Goal: Download file/media

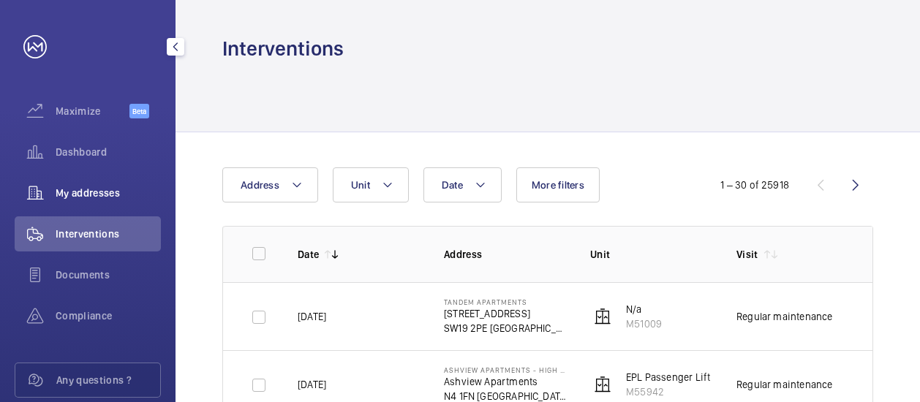
click at [82, 191] on span "My addresses" at bounding box center [108, 193] width 105 height 15
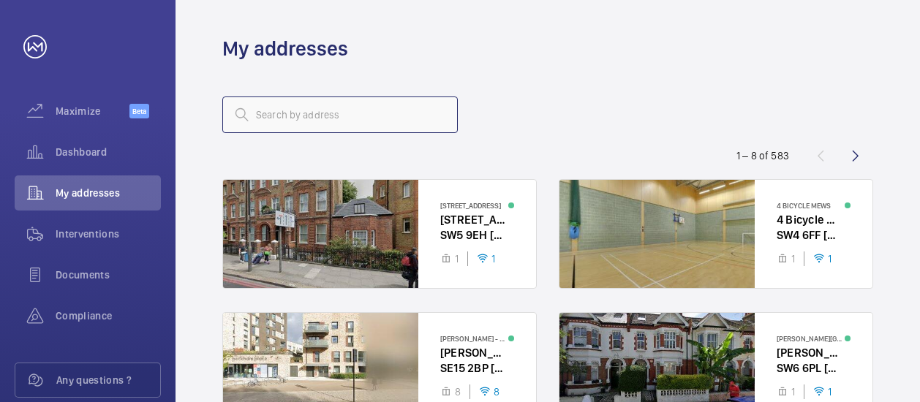
click at [276, 116] on input "text" at bounding box center [339, 115] width 235 height 37
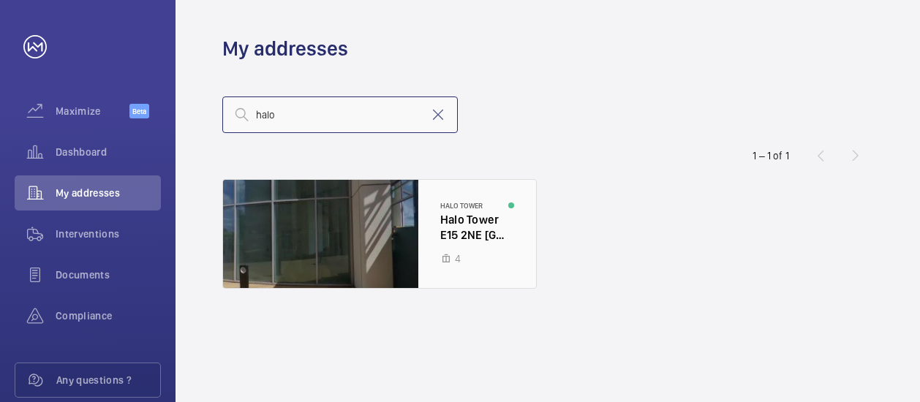
type input "halo"
click at [417, 220] on div at bounding box center [379, 234] width 313 height 108
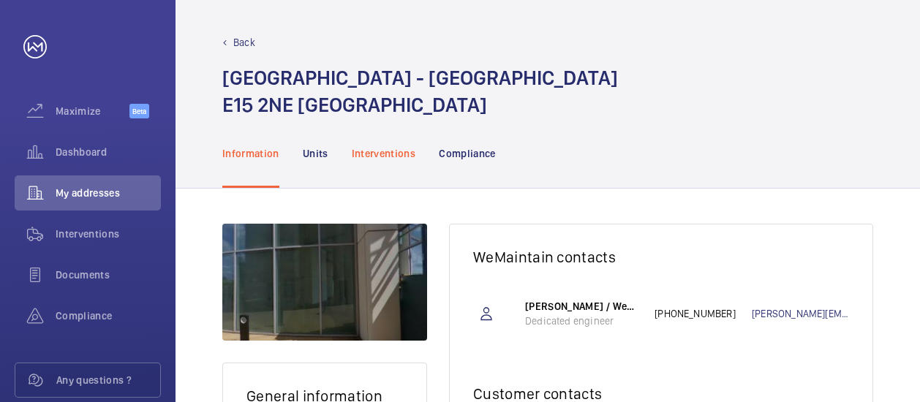
click at [364, 143] on div "Interventions" at bounding box center [384, 152] width 64 height 69
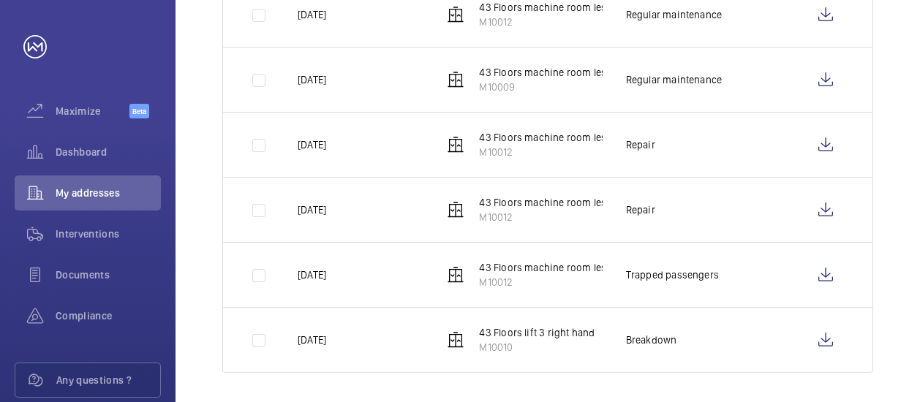
scroll to position [618, 0]
click at [516, 267] on p "43 Floors machine room less. Left hand fire fighter" at bounding box center [594, 267] width 231 height 15
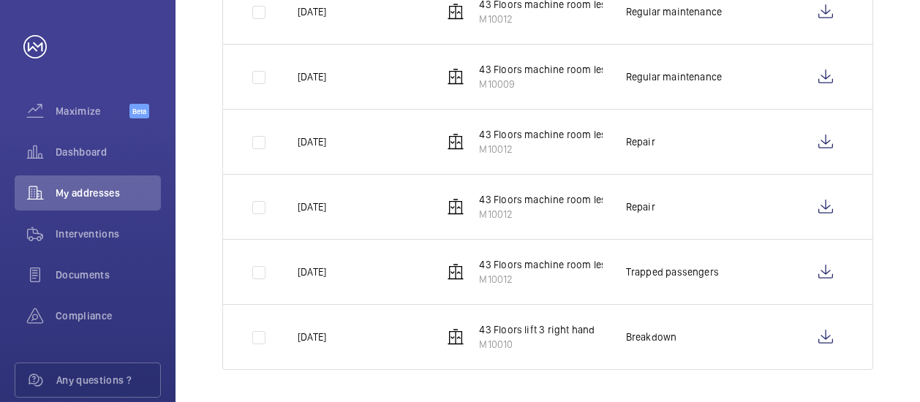
click at [535, 261] on p "43 Floors machine room less. Left hand fire fighter" at bounding box center [594, 264] width 231 height 15
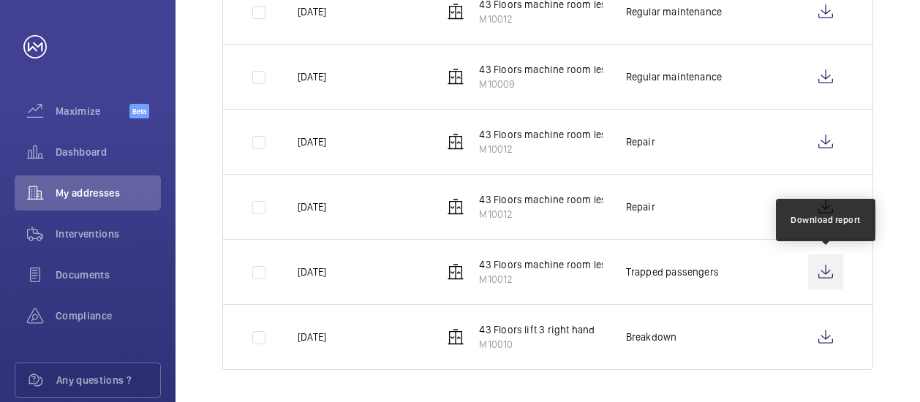
click at [830, 270] on wm-front-icon-button at bounding box center [825, 271] width 35 height 35
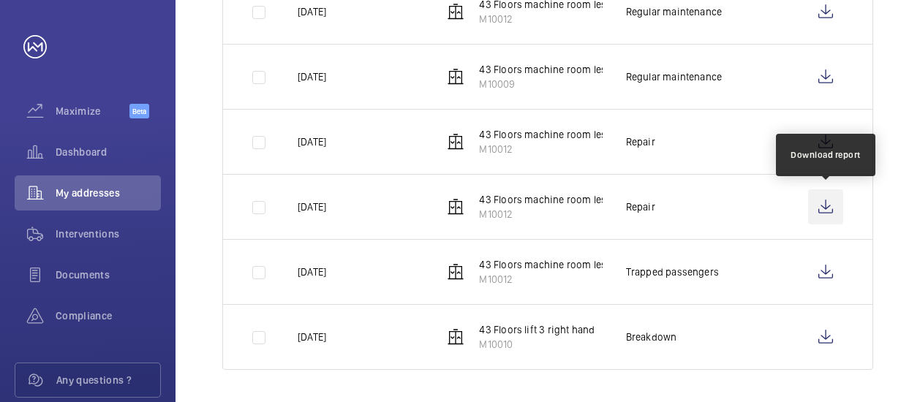
click at [823, 203] on wm-front-icon-button at bounding box center [825, 206] width 35 height 35
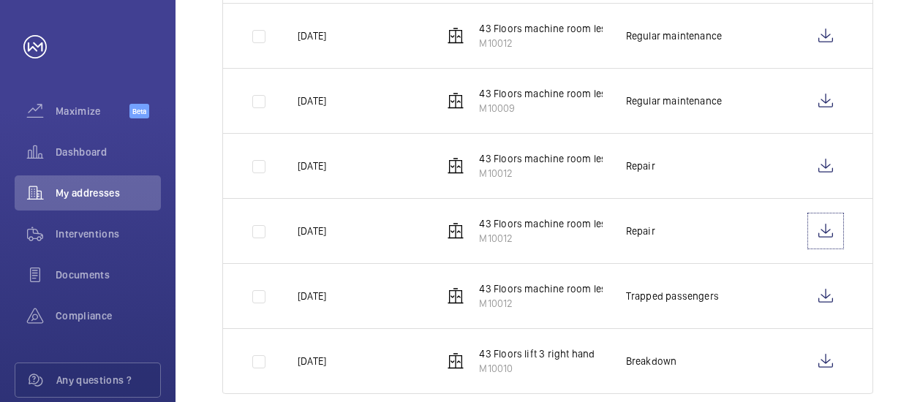
scroll to position [595, 0]
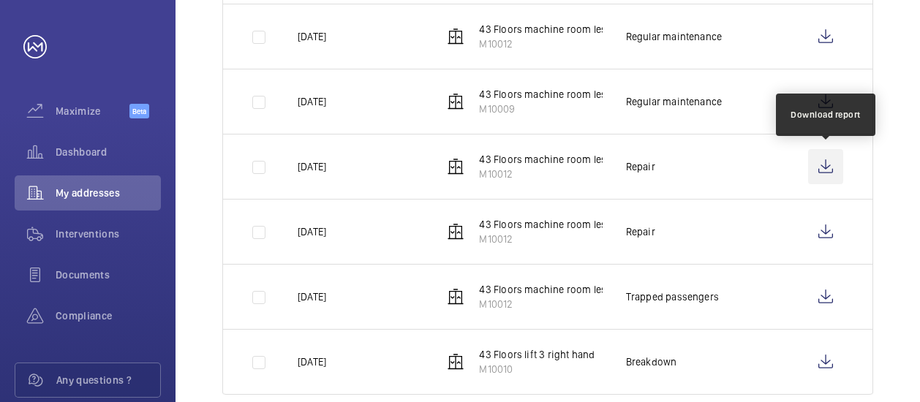
click at [821, 156] on wm-front-icon-button at bounding box center [825, 166] width 35 height 35
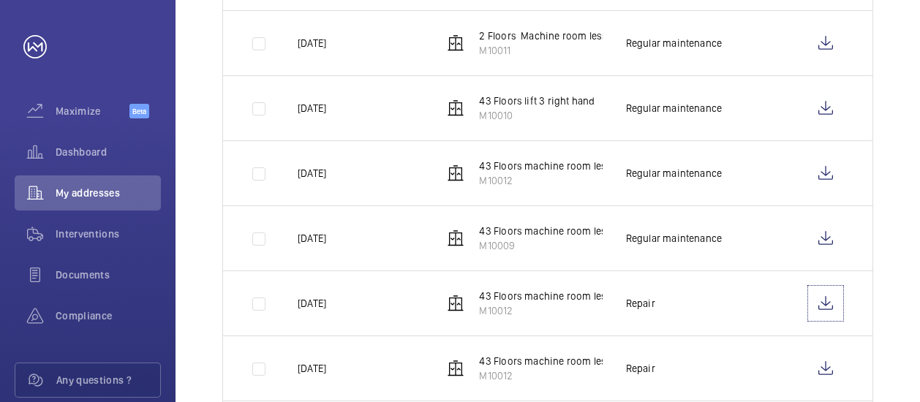
scroll to position [458, 0]
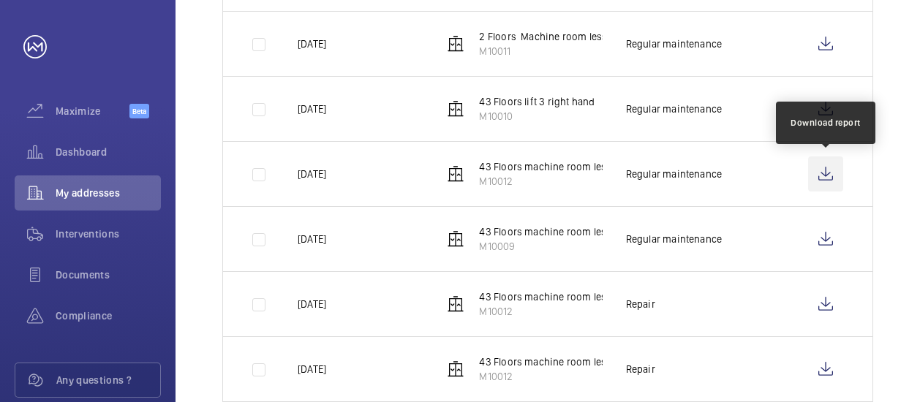
click at [820, 170] on wm-front-icon-button at bounding box center [825, 173] width 35 height 35
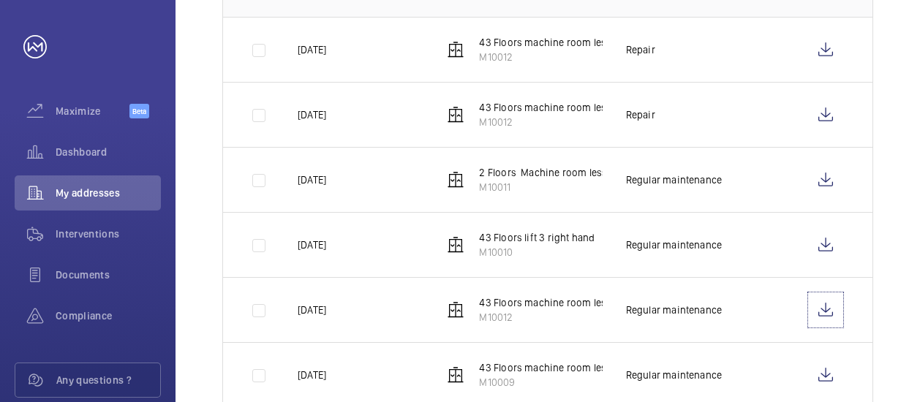
scroll to position [320, 0]
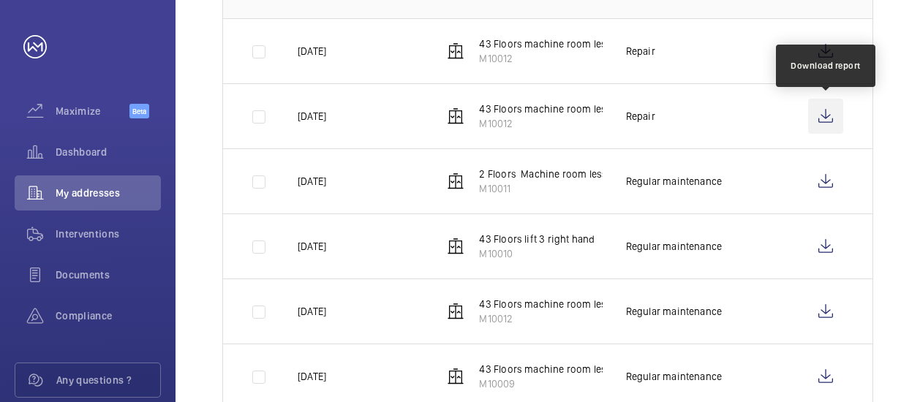
click at [827, 119] on wm-front-icon-button at bounding box center [825, 116] width 35 height 35
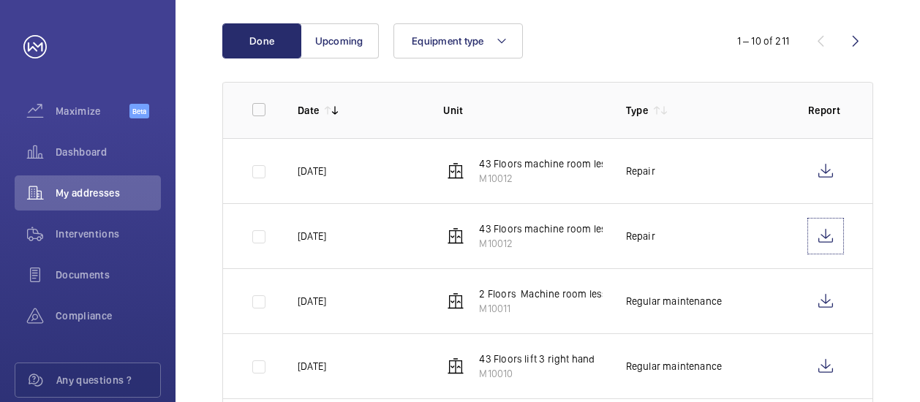
scroll to position [203, 0]
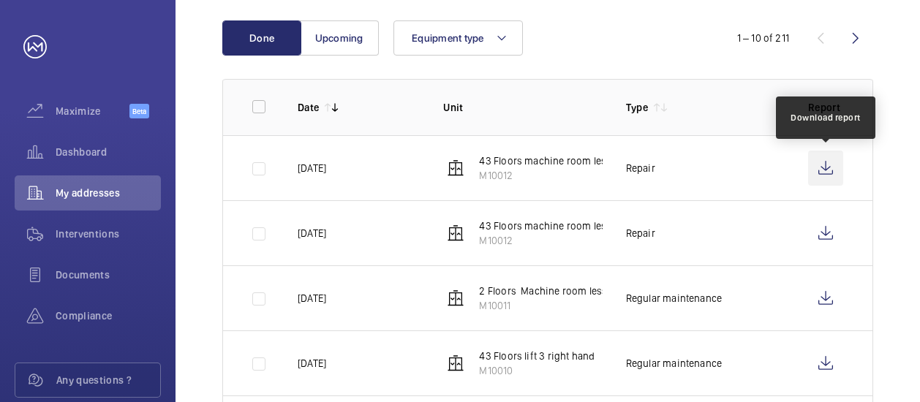
click at [830, 171] on wm-front-icon-button at bounding box center [825, 168] width 35 height 35
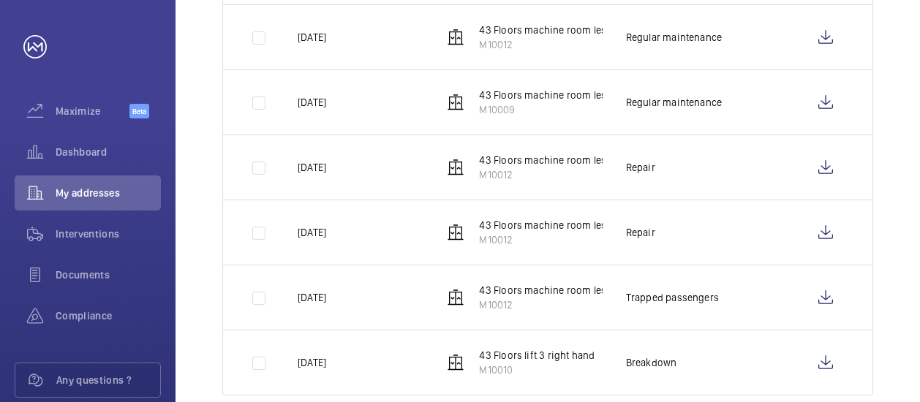
scroll to position [620, 0]
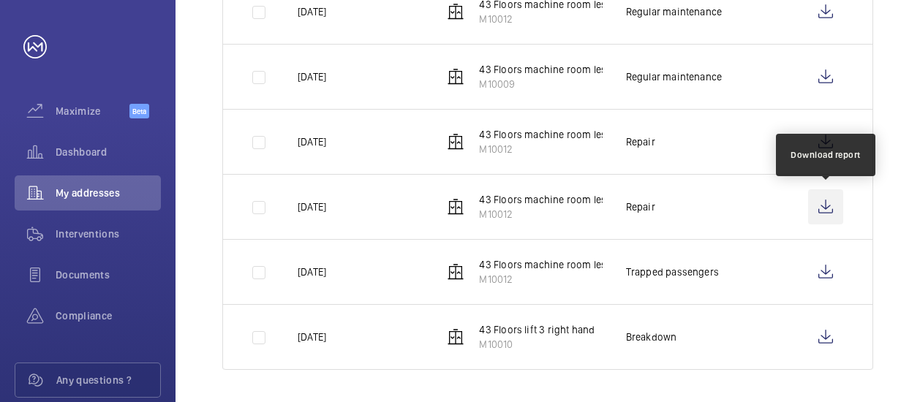
click at [825, 200] on wm-front-icon-button at bounding box center [825, 206] width 35 height 35
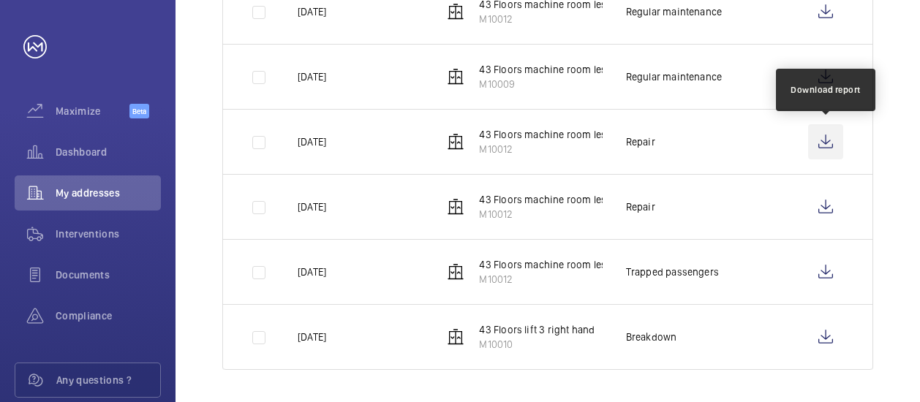
click at [826, 141] on wm-front-icon-button at bounding box center [825, 141] width 35 height 35
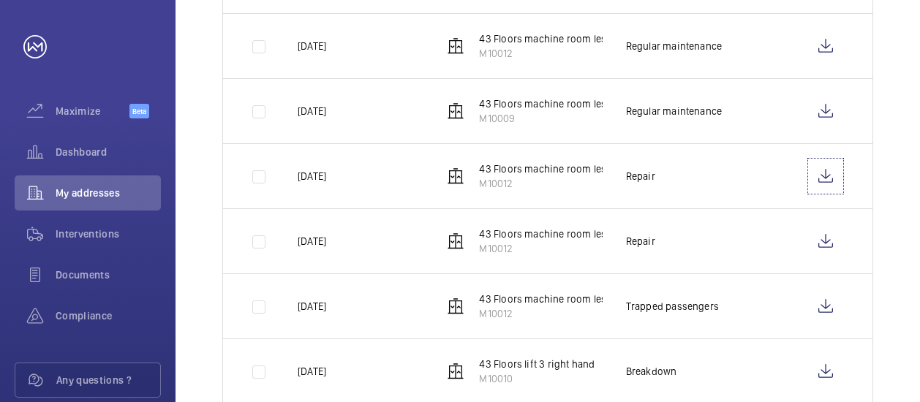
scroll to position [585, 0]
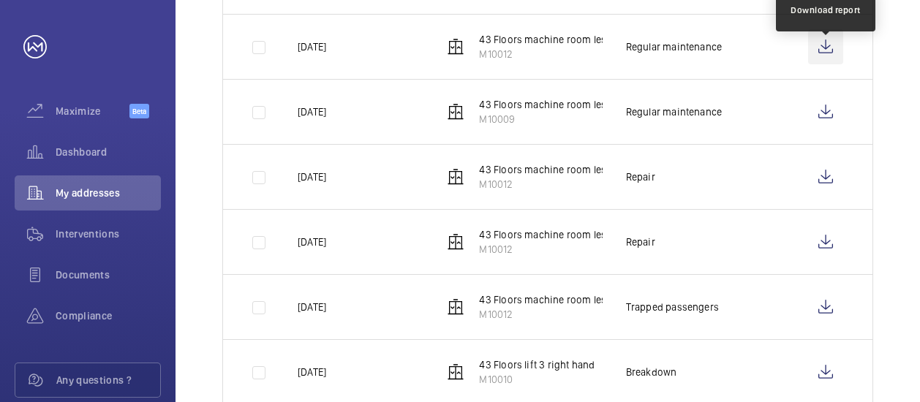
click at [828, 52] on wm-front-icon-button at bounding box center [825, 46] width 35 height 35
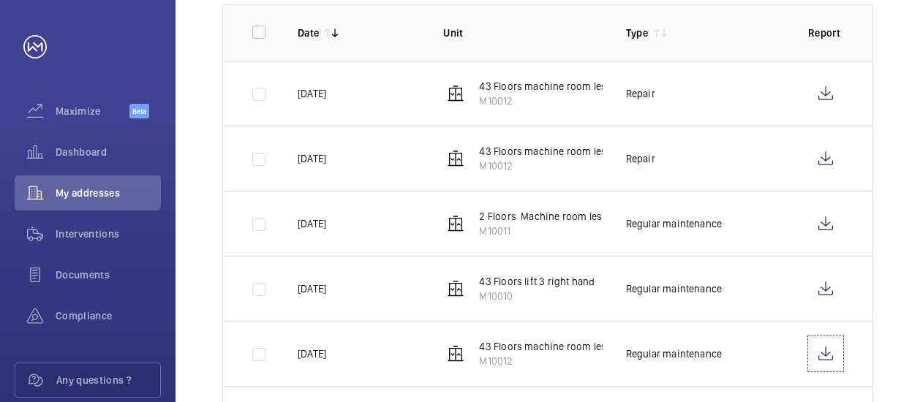
scroll to position [254, 0]
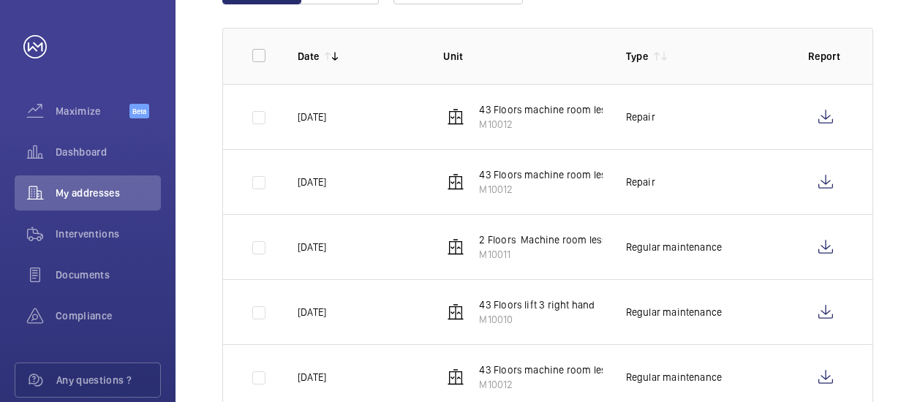
click at [507, 113] on p "43 Floors machine room less. Left hand fire fighter" at bounding box center [594, 109] width 231 height 15
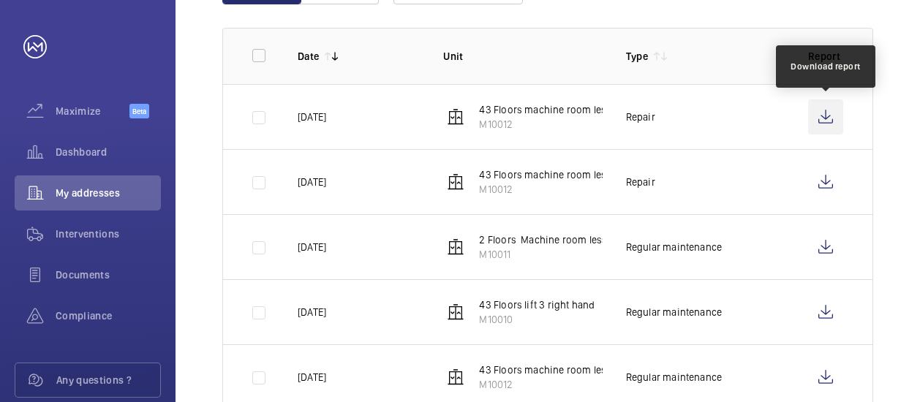
click at [838, 114] on wm-front-icon-button at bounding box center [825, 116] width 35 height 35
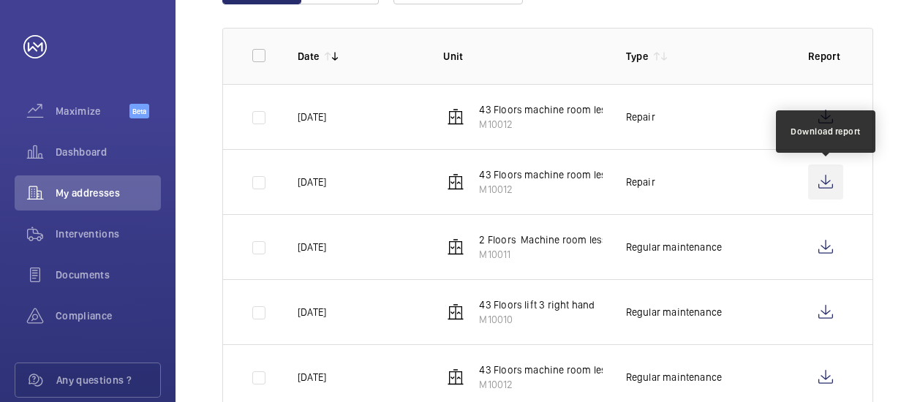
click at [831, 181] on wm-front-icon-button at bounding box center [825, 182] width 35 height 35
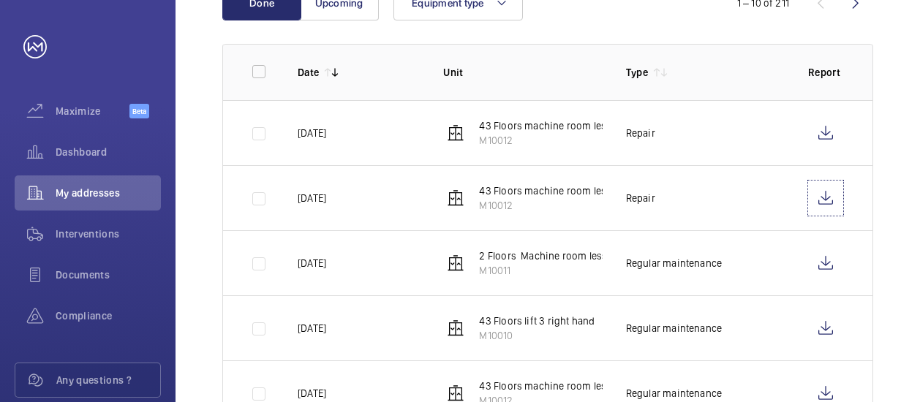
scroll to position [238, 0]
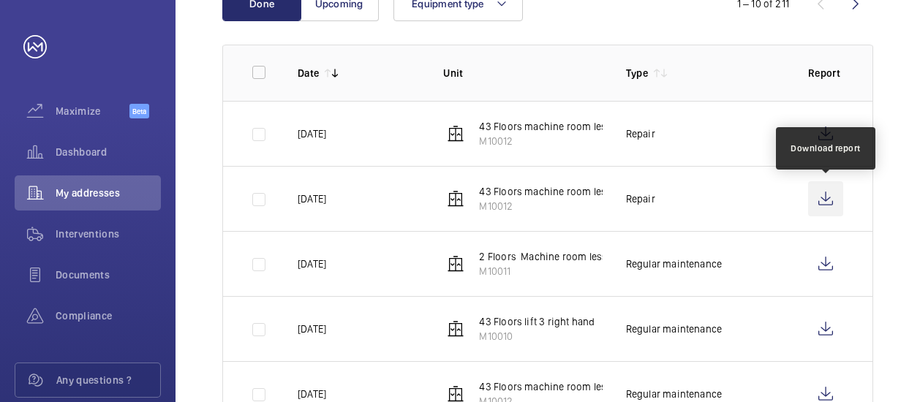
click at [831, 192] on wm-front-icon-button at bounding box center [825, 198] width 35 height 35
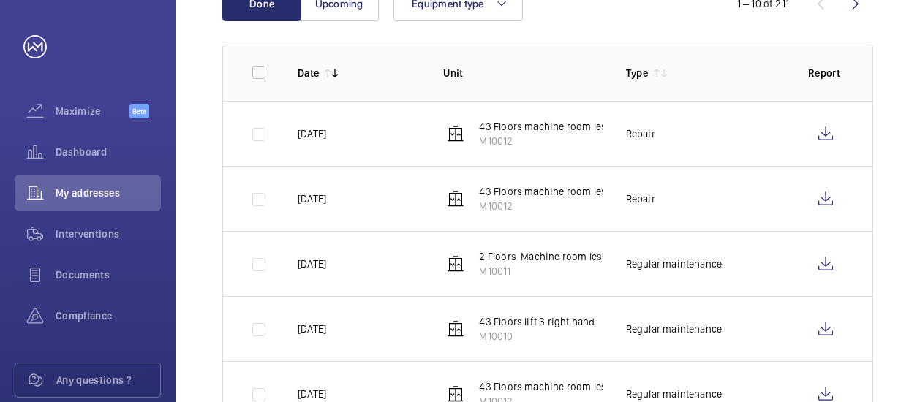
click at [379, 209] on td "[DATE]" at bounding box center [346, 198] width 145 height 65
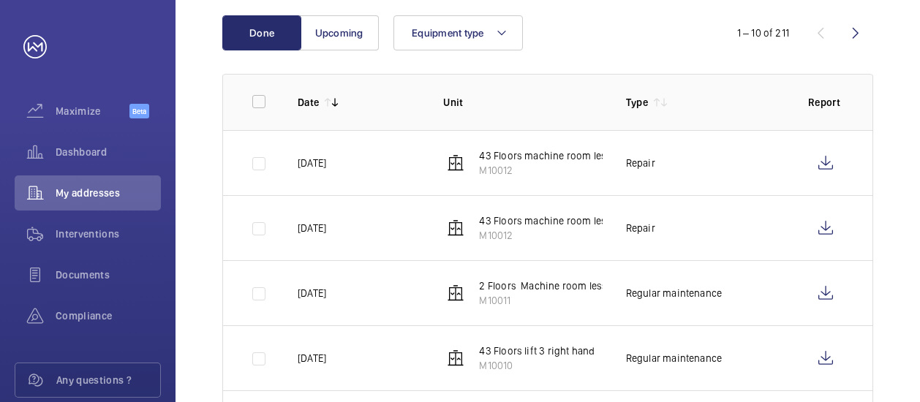
scroll to position [0, 0]
